Goal: Use online tool/utility: Utilize a website feature to perform a specific function

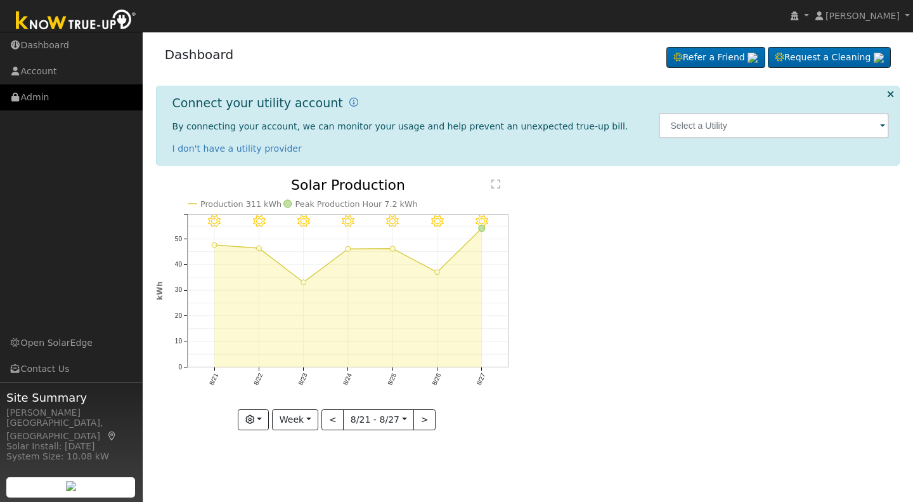
click at [45, 100] on link "Admin" at bounding box center [71, 97] width 143 height 26
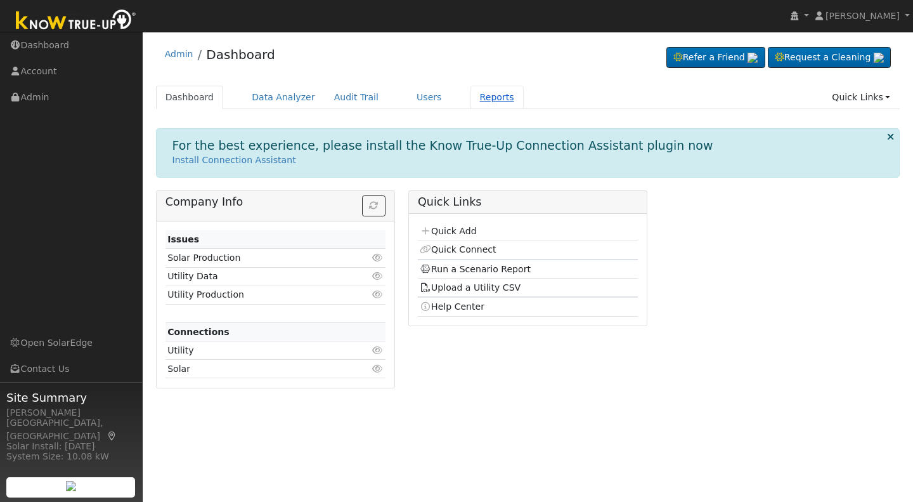
click at [474, 97] on link "Reports" at bounding box center [497, 97] width 53 height 23
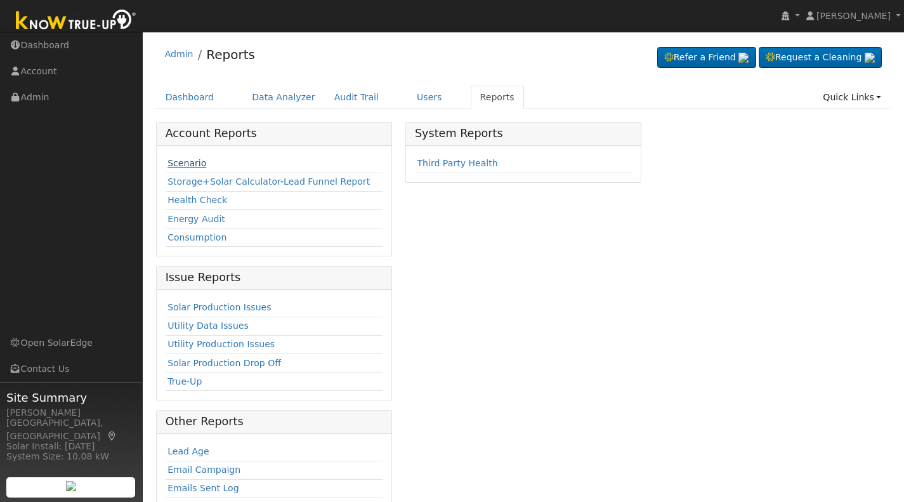
click at [190, 164] on link "Scenario" at bounding box center [186, 163] width 39 height 10
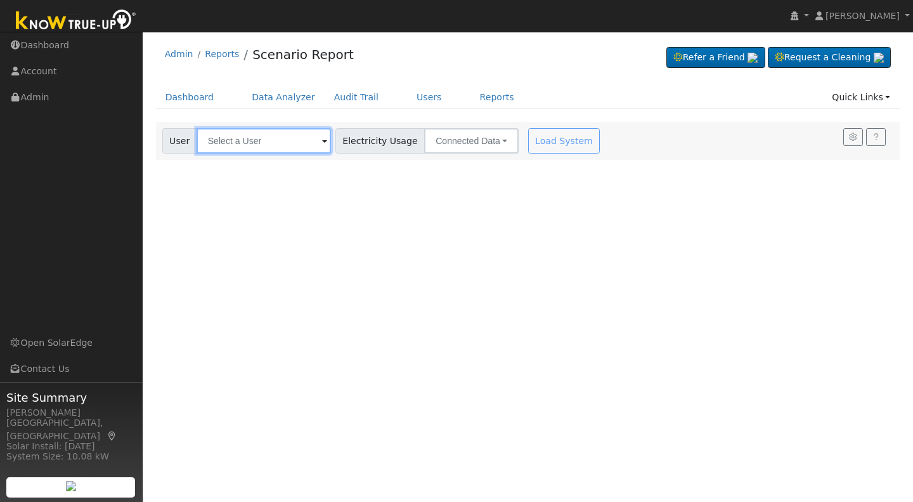
click at [214, 143] on input "text" at bounding box center [264, 140] width 134 height 25
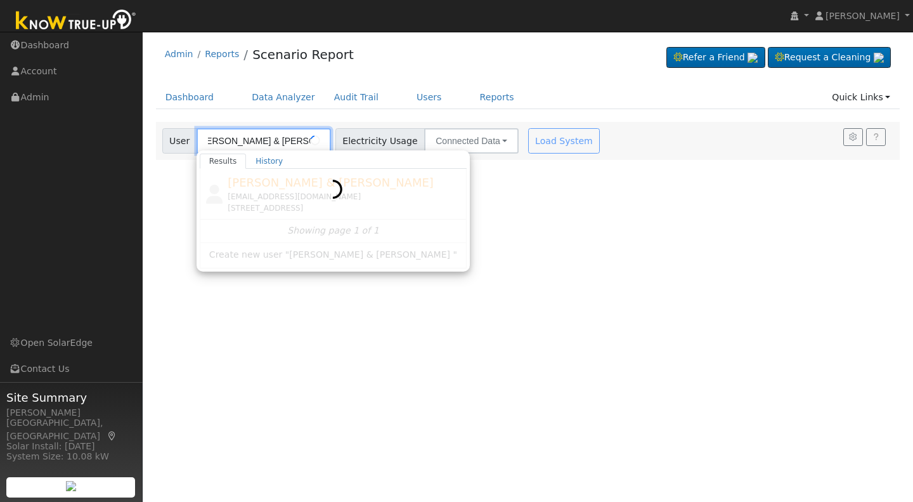
scroll to position [0, 15]
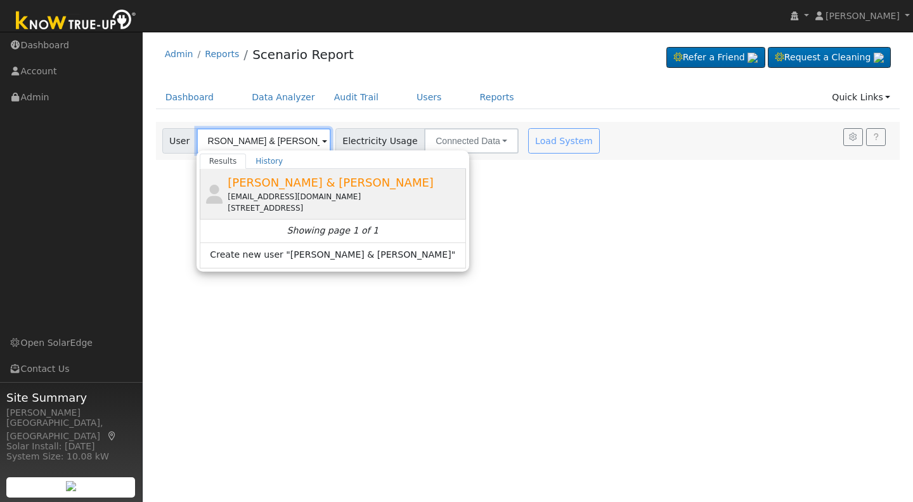
type input "William Judson & Joanne Wray"
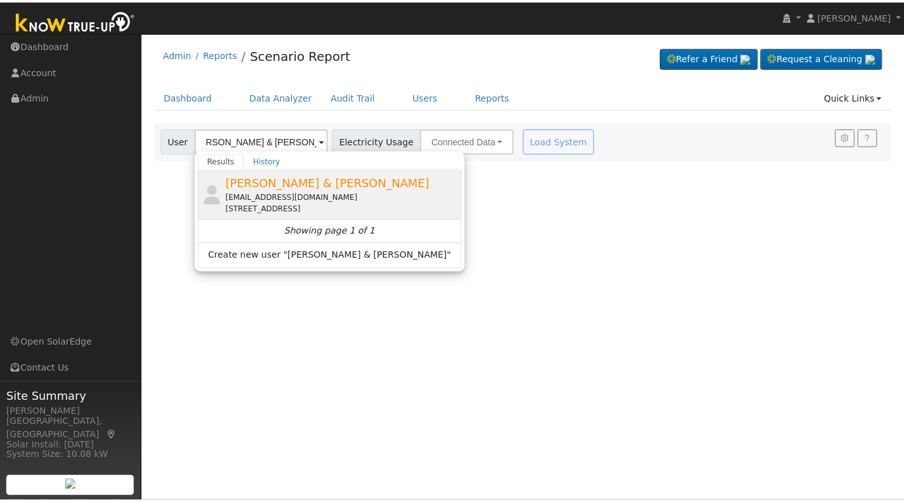
scroll to position [0, 0]
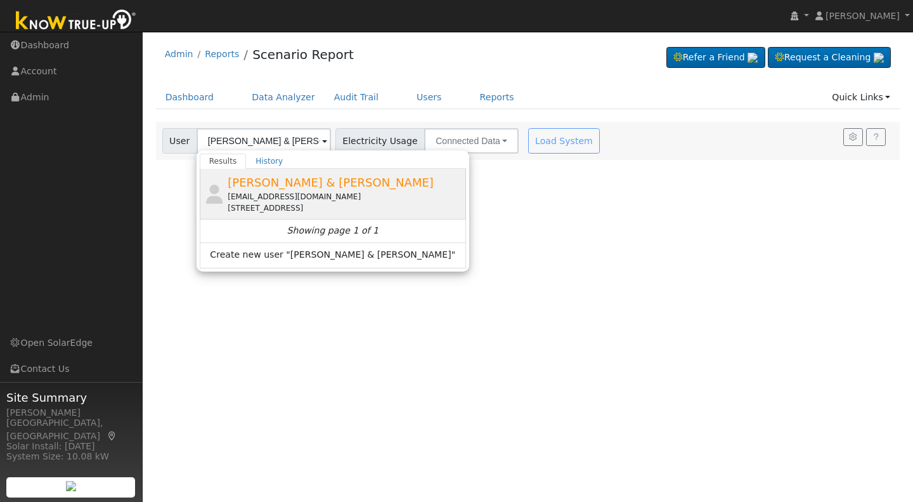
click at [278, 187] on span "William Judson & Joanne Wray" at bounding box center [331, 182] width 206 height 13
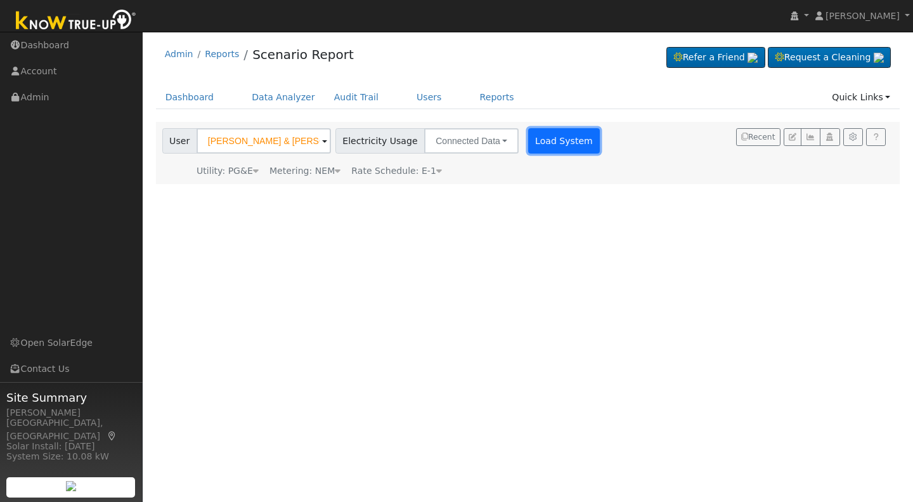
click at [546, 139] on button "Load System" at bounding box center [564, 140] width 72 height 25
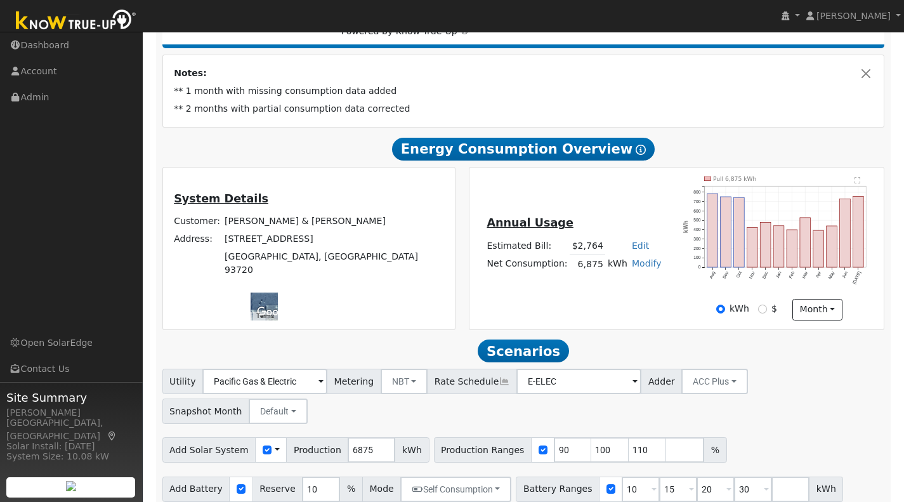
scroll to position [206, 0]
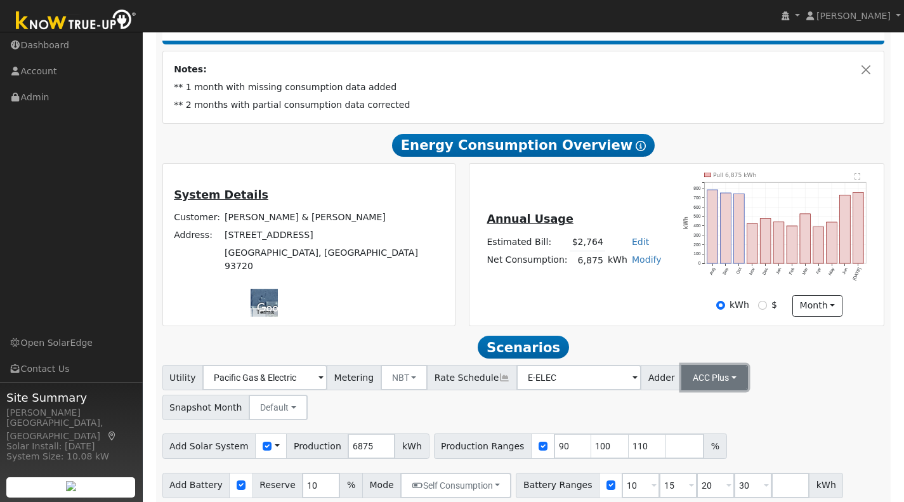
click at [708, 388] on button "ACC Plus" at bounding box center [714, 377] width 67 height 25
click at [670, 450] on link "SB-535" at bounding box center [699, 442] width 88 height 18
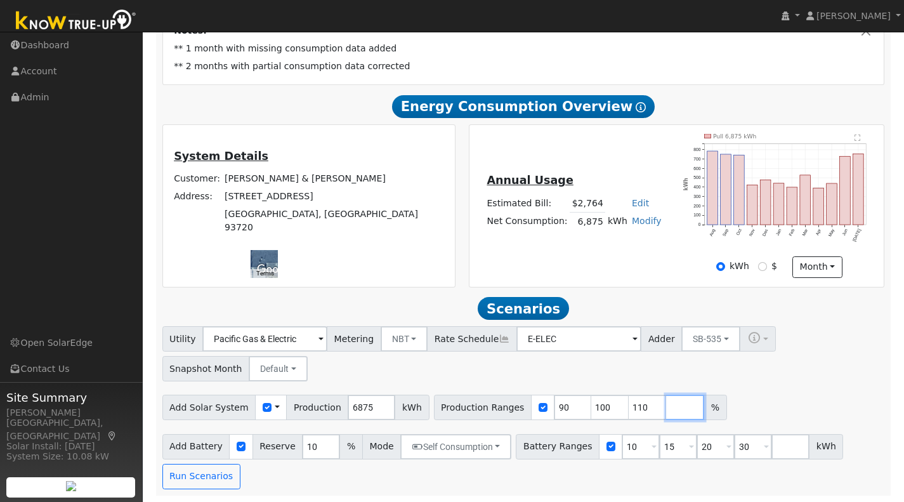
click at [666, 407] on input "number" at bounding box center [685, 407] width 38 height 25
click at [188, 476] on button "Run Scenarios" at bounding box center [201, 476] width 78 height 25
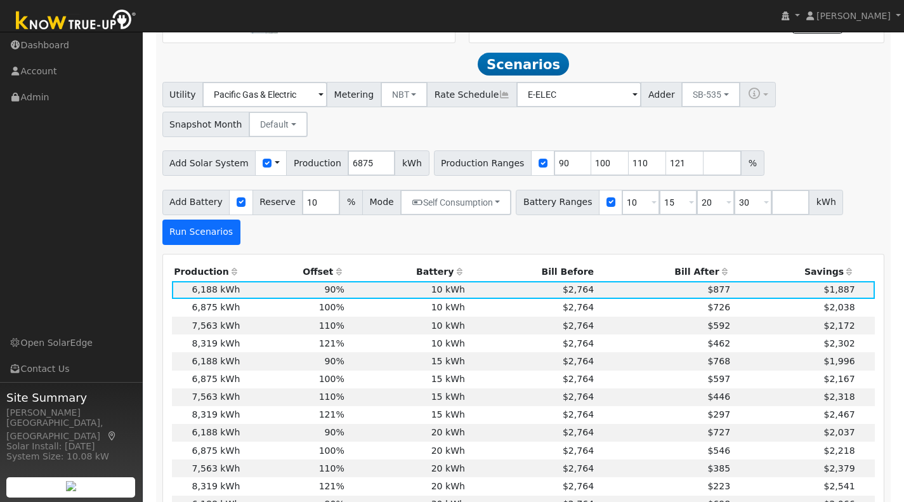
scroll to position [508, 0]
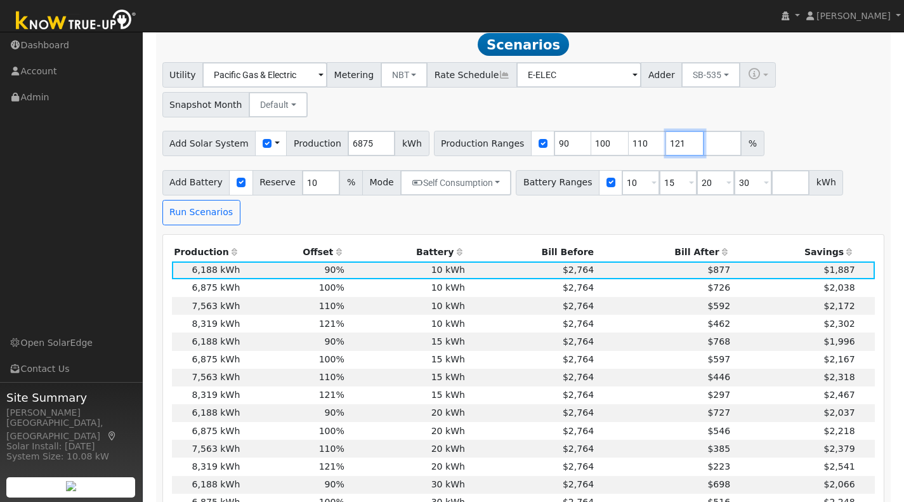
click at [666, 148] on input "121" at bounding box center [685, 143] width 38 height 25
type input "122"
click at [671, 148] on input "122" at bounding box center [685, 143] width 38 height 25
click at [187, 216] on button "Run Scenarios" at bounding box center [201, 212] width 78 height 25
click at [378, 473] on td "20 kWh" at bounding box center [406, 466] width 121 height 18
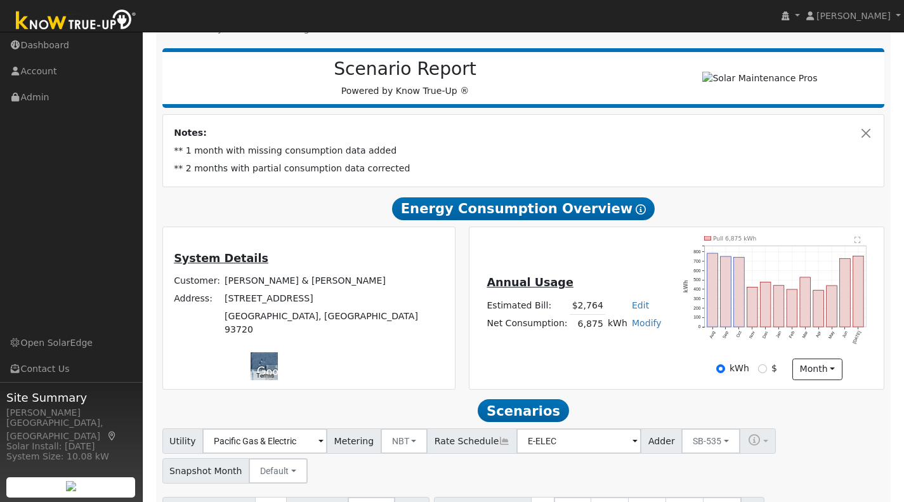
scroll to position [0, 0]
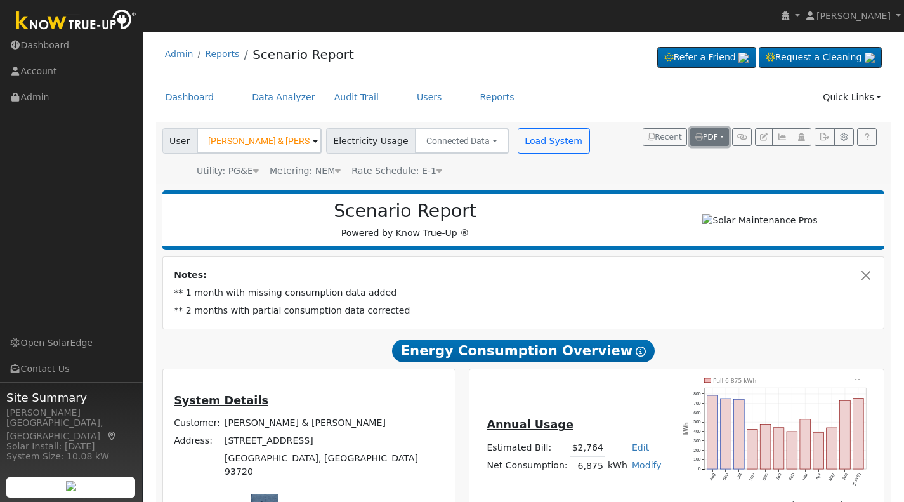
click at [705, 135] on span "PDF" at bounding box center [706, 137] width 23 height 9
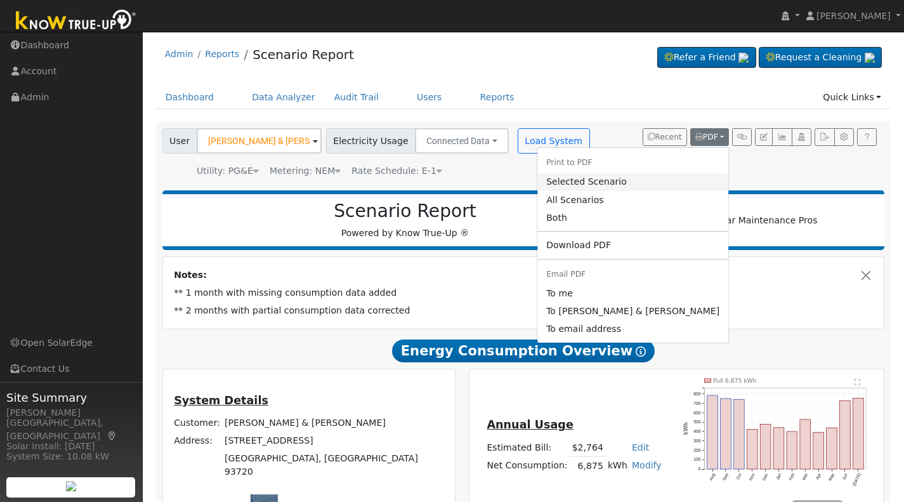
click at [639, 181] on link "Selected Scenario" at bounding box center [632, 182] width 191 height 18
